Goal: Find specific page/section: Find specific page/section

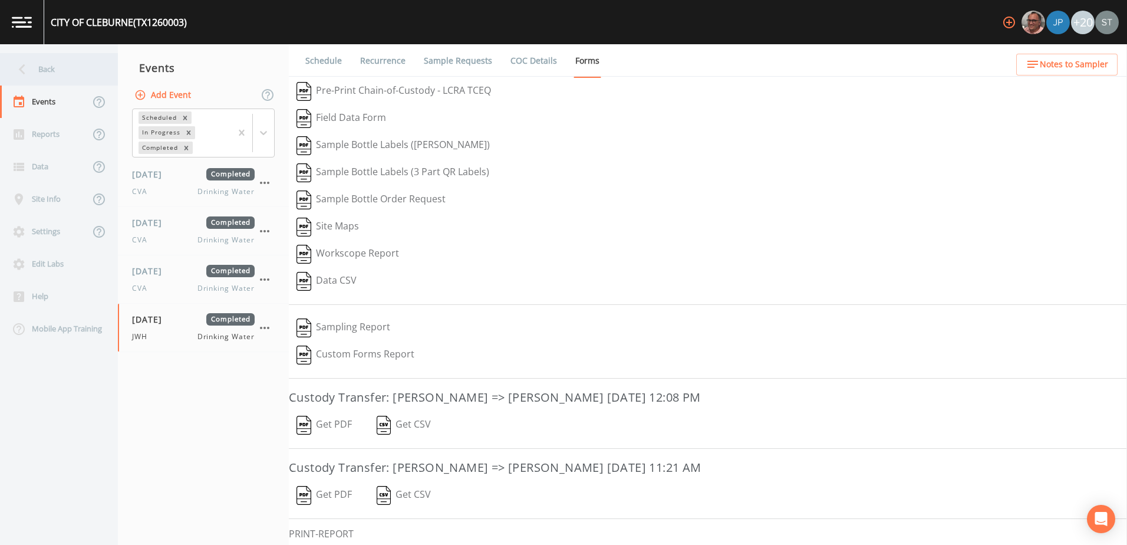
click at [47, 74] on div "Back" at bounding box center [53, 69] width 106 height 32
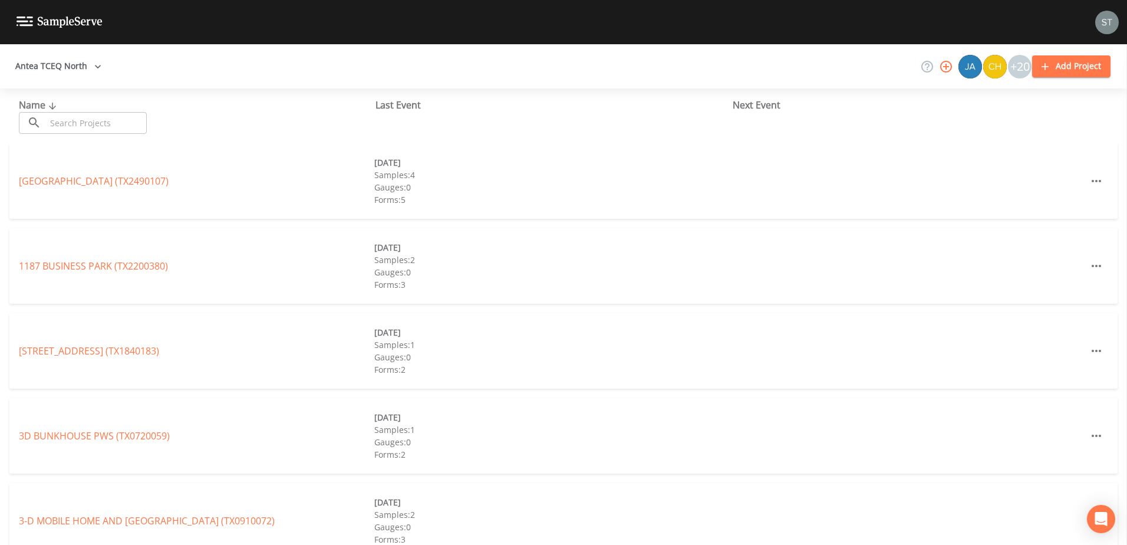
click at [47, 74] on button "Antea TCEQ North" at bounding box center [59, 66] width 96 height 22
click at [249, 544] on link "Antea TCEQ Houston [GEOGRAPHIC_DATA]" at bounding box center [343, 551] width 189 height 13
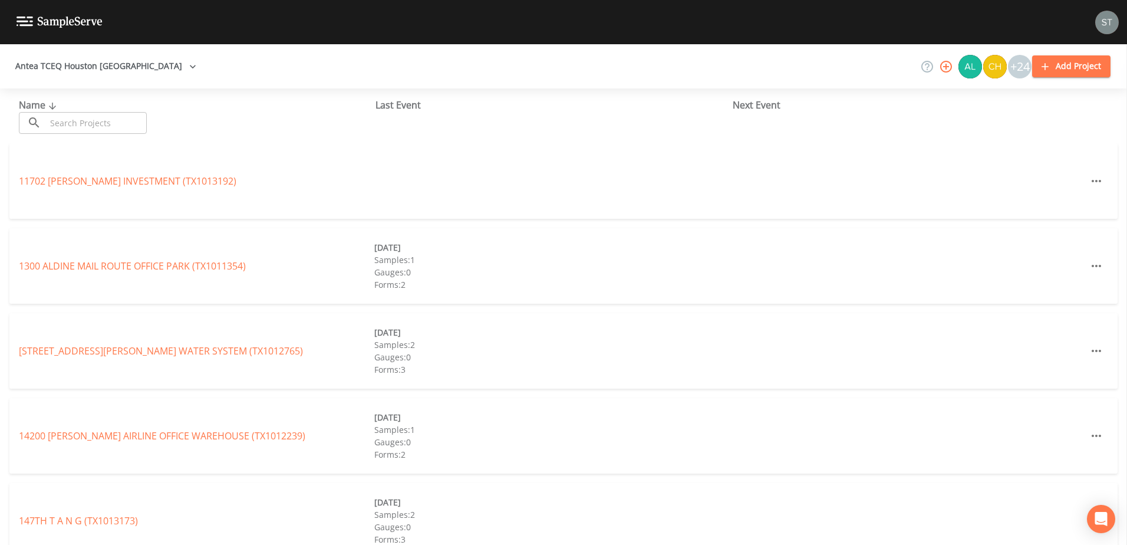
click at [68, 110] on div "Name ​ ​" at bounding box center [197, 116] width 357 height 36
click at [62, 127] on input "text" at bounding box center [96, 123] width 101 height 22
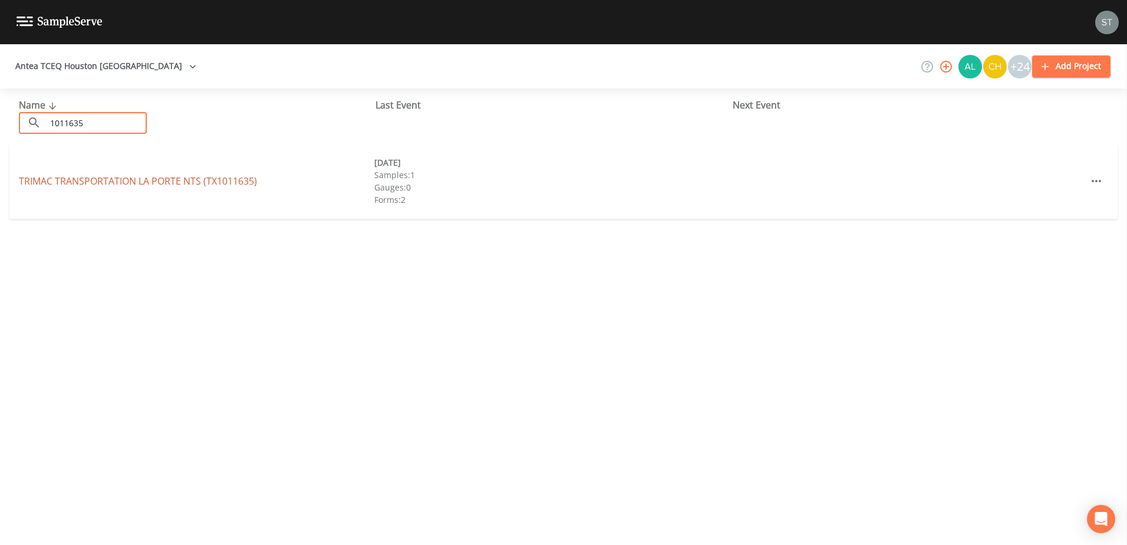
type input "1011635"
click at [75, 182] on link "TRIMAC TRANSPORTATION LA PORTE NTS (TX1011635)" at bounding box center [138, 181] width 238 height 13
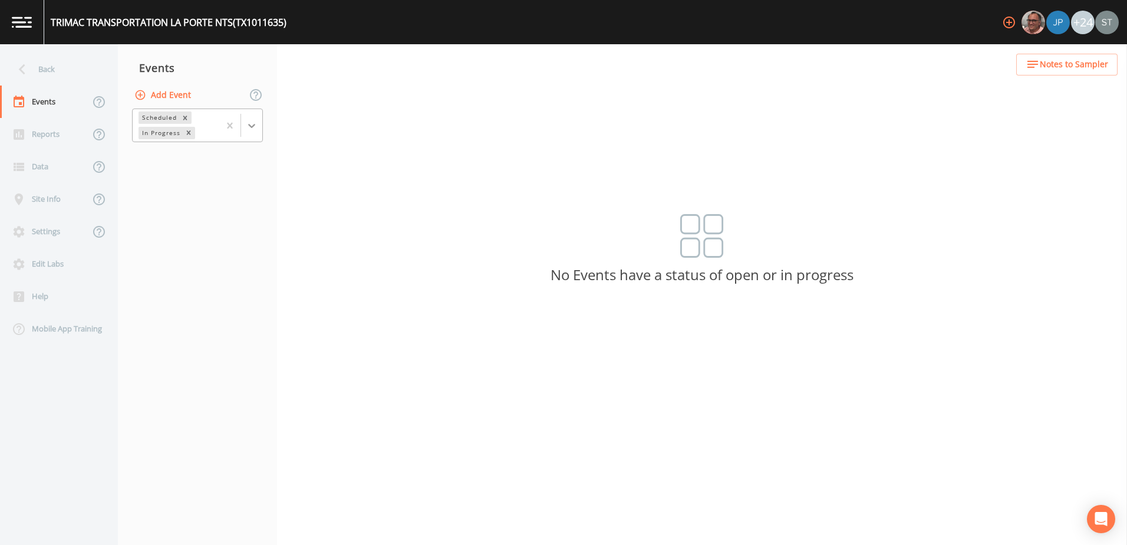
click at [253, 127] on icon at bounding box center [251, 126] width 7 height 4
click at [203, 163] on div "Completed" at bounding box center [197, 159] width 131 height 20
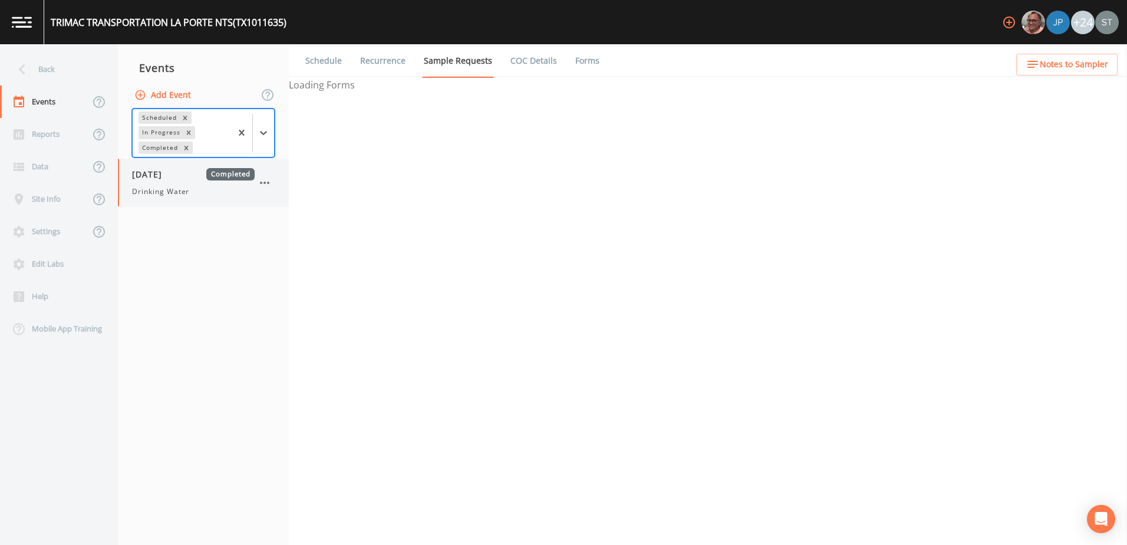
click at [188, 194] on span "Drinking Water" at bounding box center [160, 191] width 57 height 11
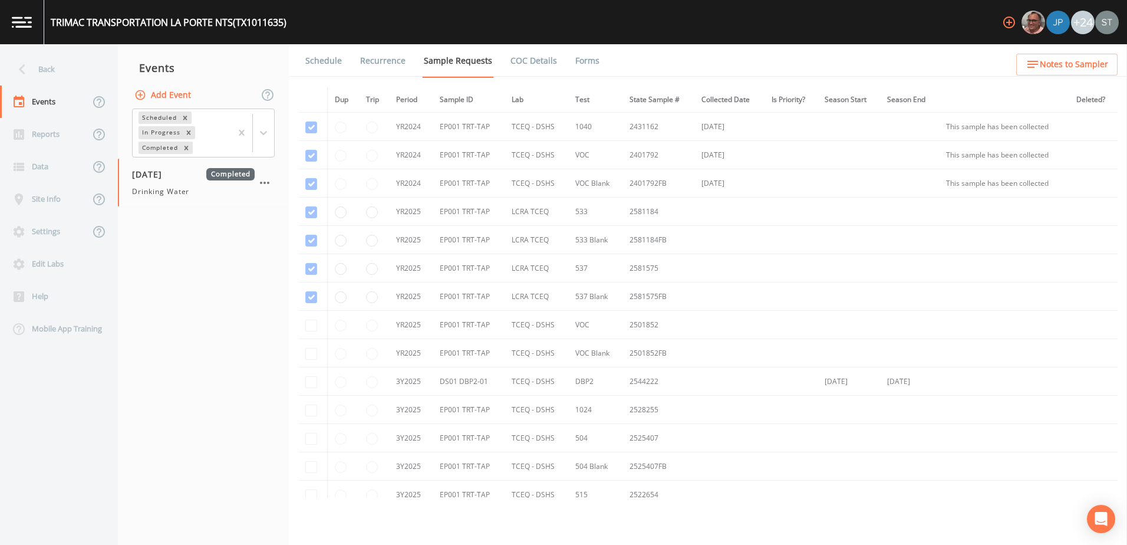
click at [576, 64] on link "Forms" at bounding box center [588, 60] width 28 height 33
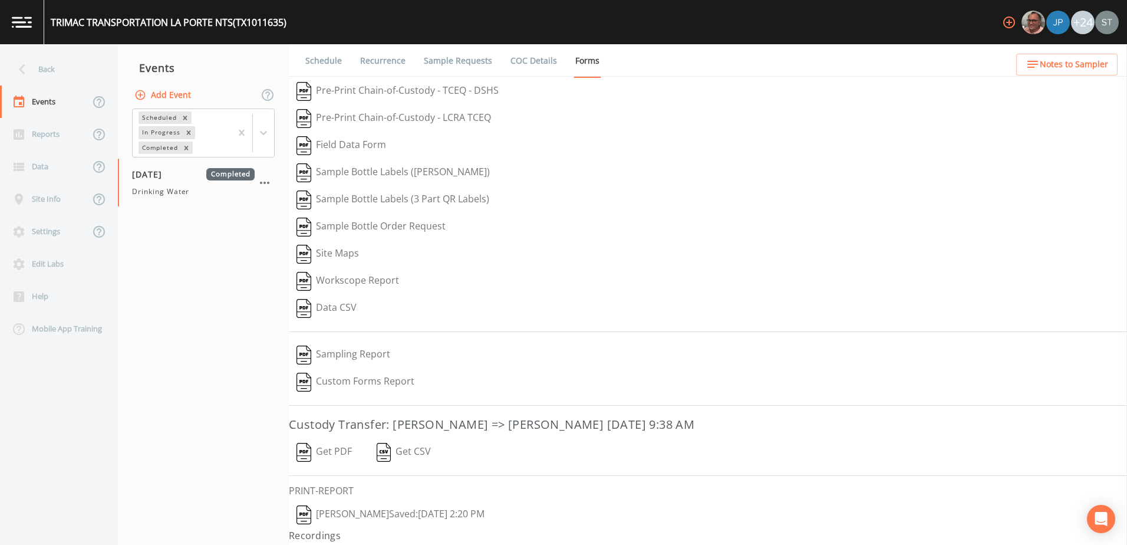
scroll to position [24, 0]
